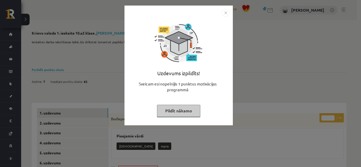
click at [177, 109] on button "Pildīt nākamo" at bounding box center [178, 111] width 43 height 12
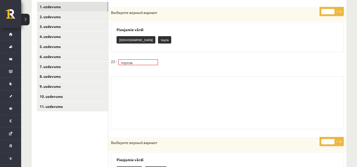
scroll to position [109, 0]
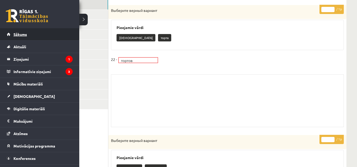
click at [17, 34] on span "Sākums" at bounding box center [19, 34] width 13 height 5
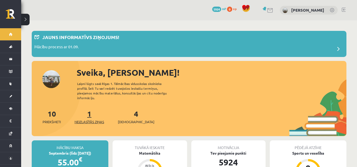
click at [93, 119] on span "Neizlasītās ziņas" at bounding box center [90, 121] width 30 height 5
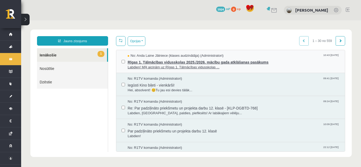
click at [200, 62] on span "Rīgas 1. Tālmācības vidusskolas 2025./2026. mācību gada atklāšanas pasākums" at bounding box center [234, 61] width 212 height 7
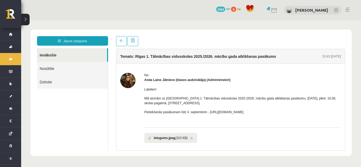
click at [190, 139] on link at bounding box center [191, 138] width 3 height 3
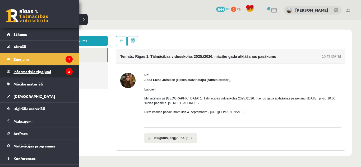
click at [15, 72] on legend "Informatīvie ziņojumi 3" at bounding box center [42, 72] width 59 height 12
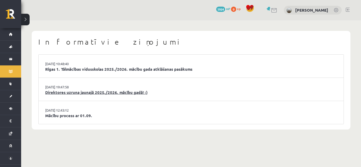
click at [85, 95] on link "Direktores uzruna jaunajā 2025./2026. mācību gadā! :)" at bounding box center [191, 93] width 292 height 6
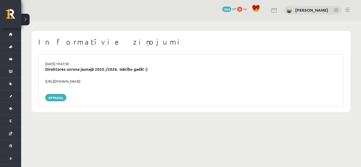
click at [79, 81] on div "https://youtube.com/shorts/lM8RsWyzCn4" at bounding box center [191, 81] width 300 height 5
drag, startPoint x: 43, startPoint y: 80, endPoint x: 127, endPoint y: 82, distance: 84.4
click at [127, 82] on div "https://youtube.com/shorts/lM8RsWyzCn4" at bounding box center [191, 81] width 300 height 5
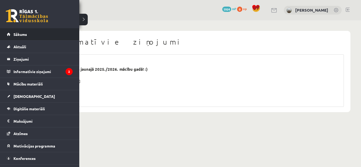
click at [3, 33] on li "Sākums" at bounding box center [39, 34] width 79 height 12
click at [11, 38] on link "Sākums" at bounding box center [40, 34] width 66 height 12
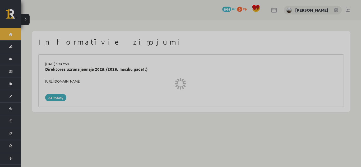
click at [11, 38] on div at bounding box center [180, 83] width 361 height 167
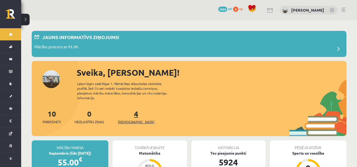
click at [127, 119] on span "[DEMOGRAPHIC_DATA]" at bounding box center [136, 121] width 36 height 5
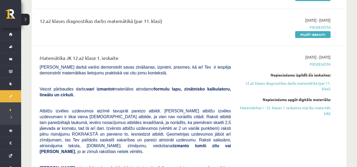
scroll to position [106, 0]
